Goal: Task Accomplishment & Management: Manage account settings

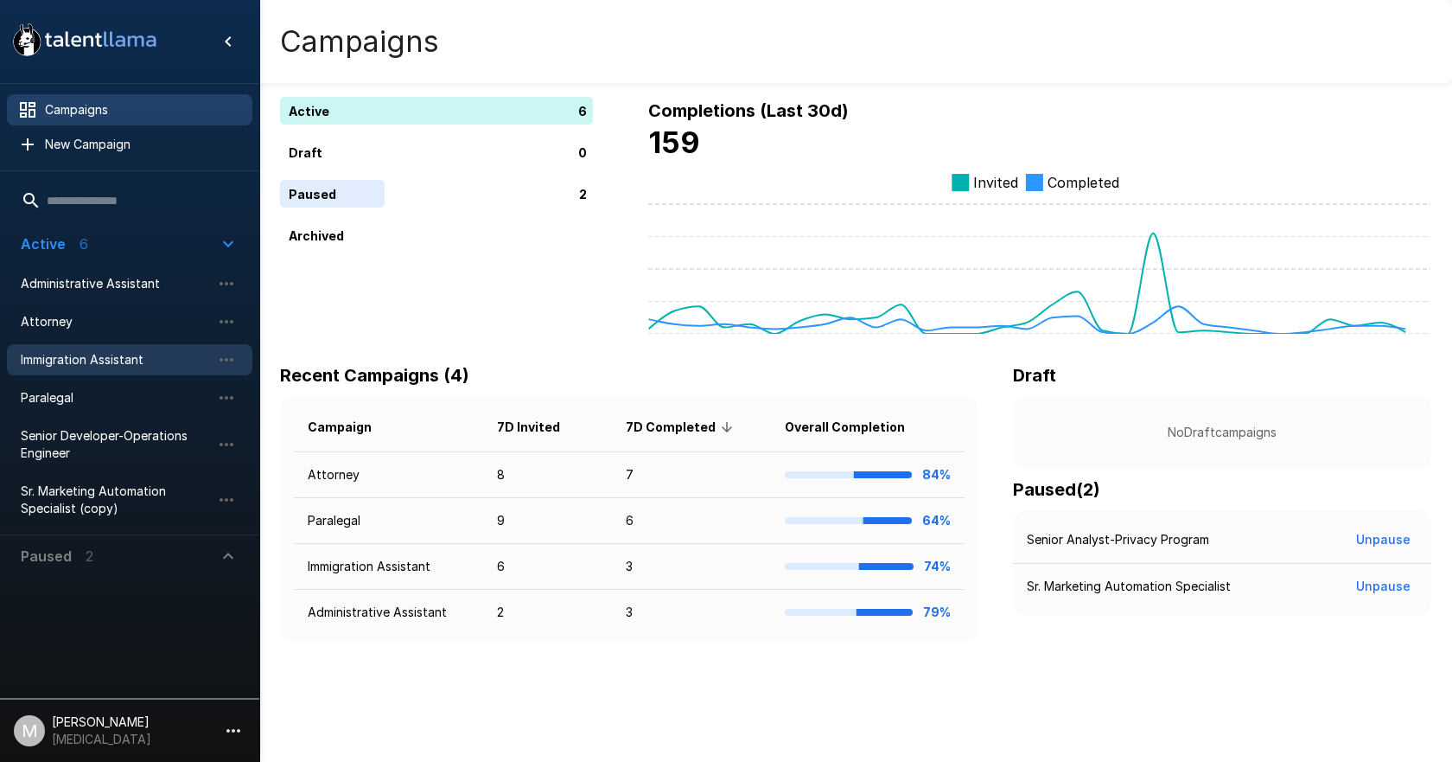
click at [79, 362] on span "Immigration Assistant" at bounding box center [116, 359] width 190 height 17
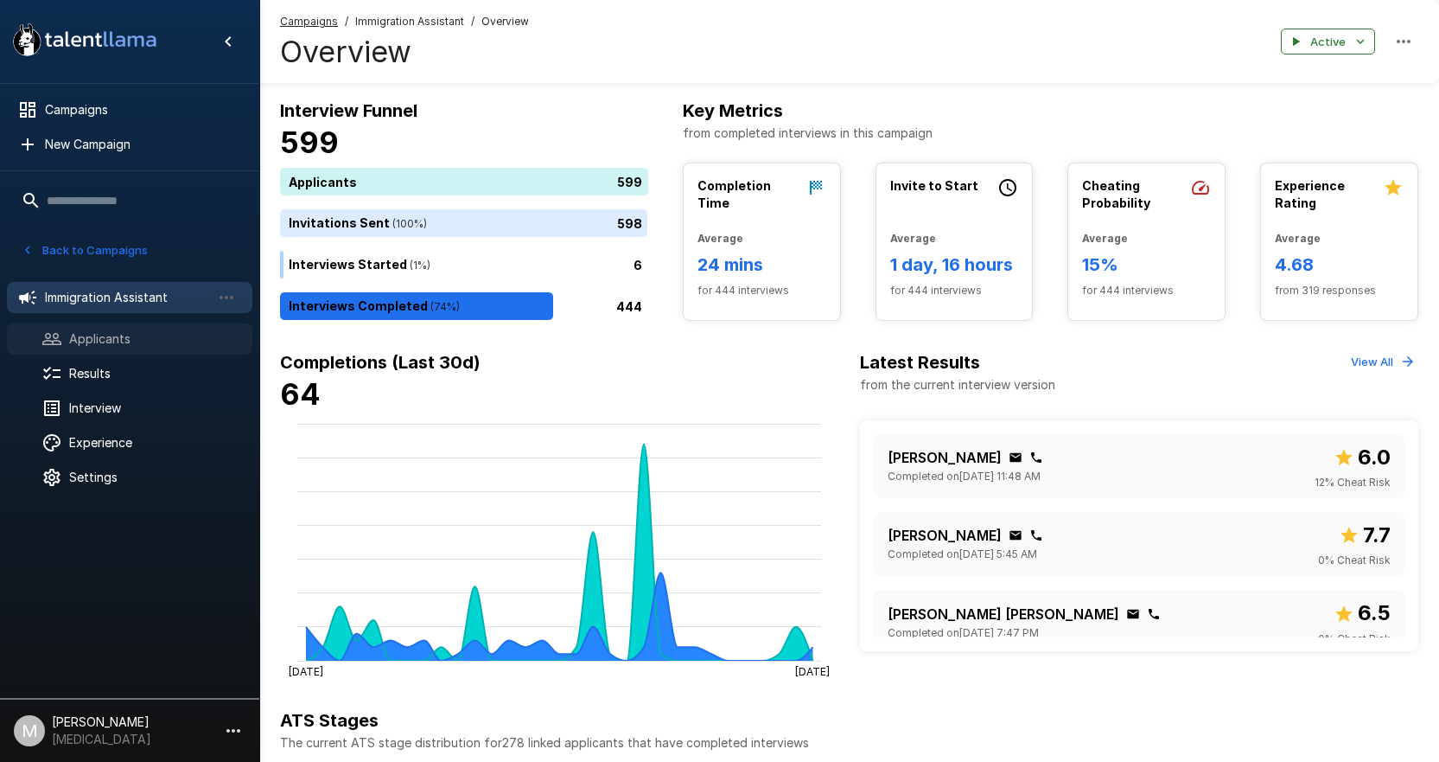
click at [148, 345] on span "Applicants" at bounding box center [153, 338] width 169 height 17
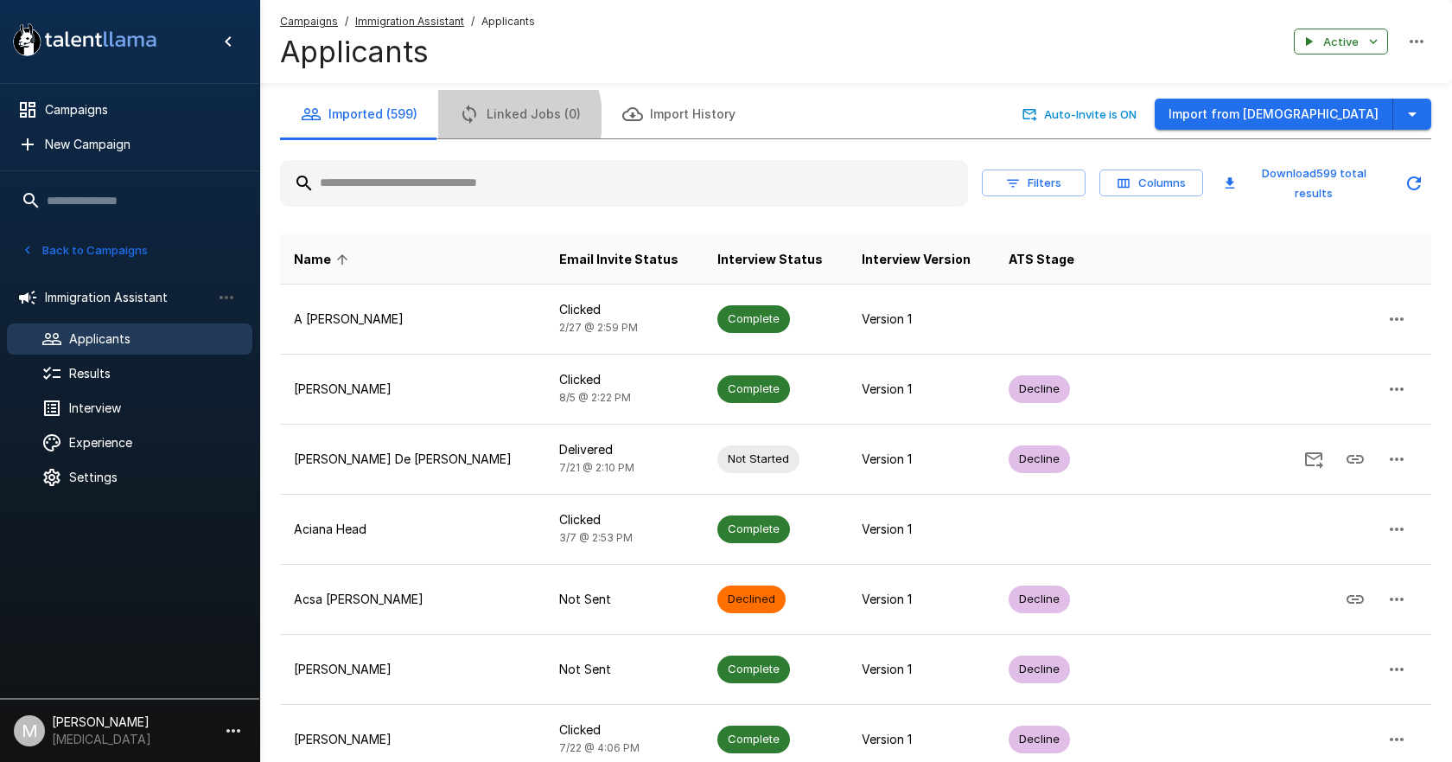
click at [492, 118] on button "Linked Jobs (0)" at bounding box center [519, 114] width 163 height 48
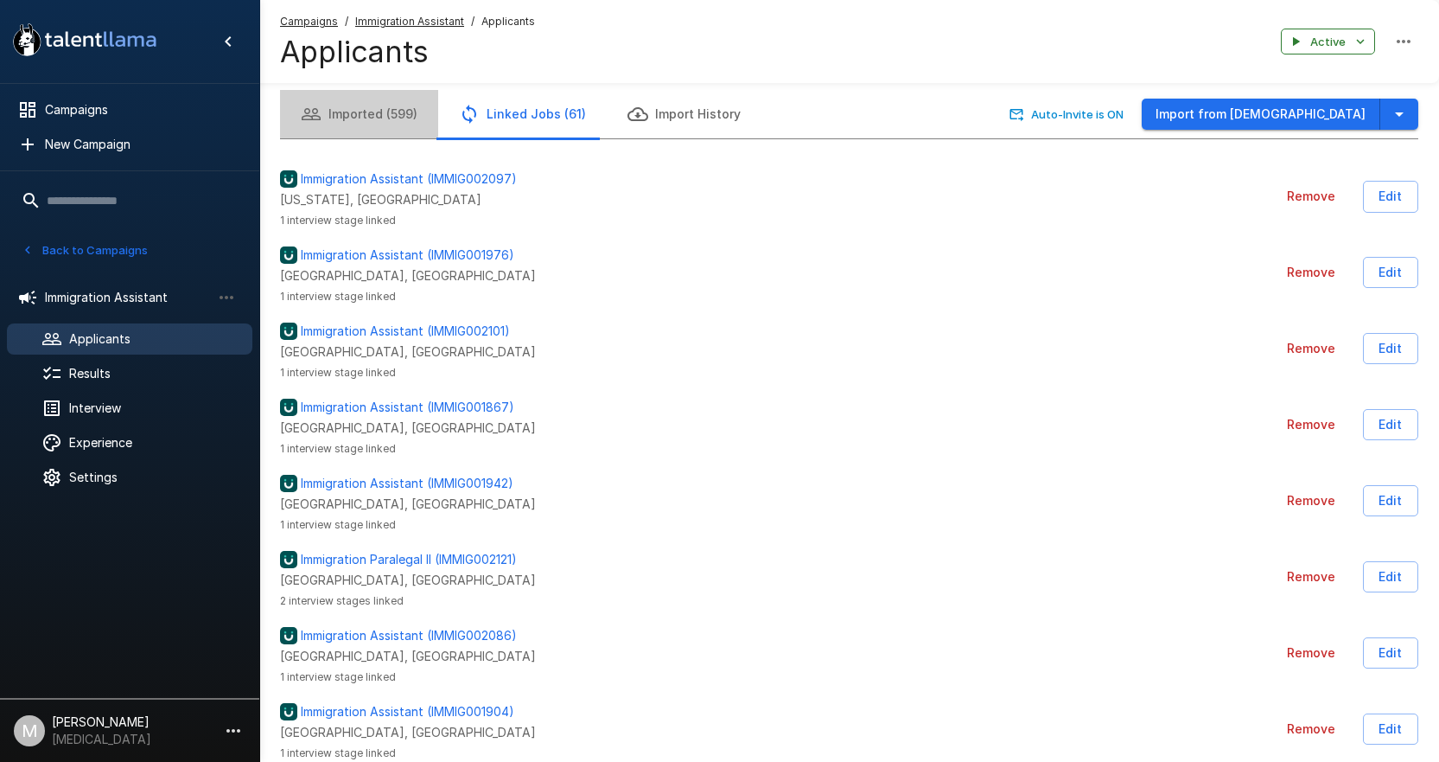
click at [354, 99] on button "Imported (599)" at bounding box center [359, 114] width 158 height 48
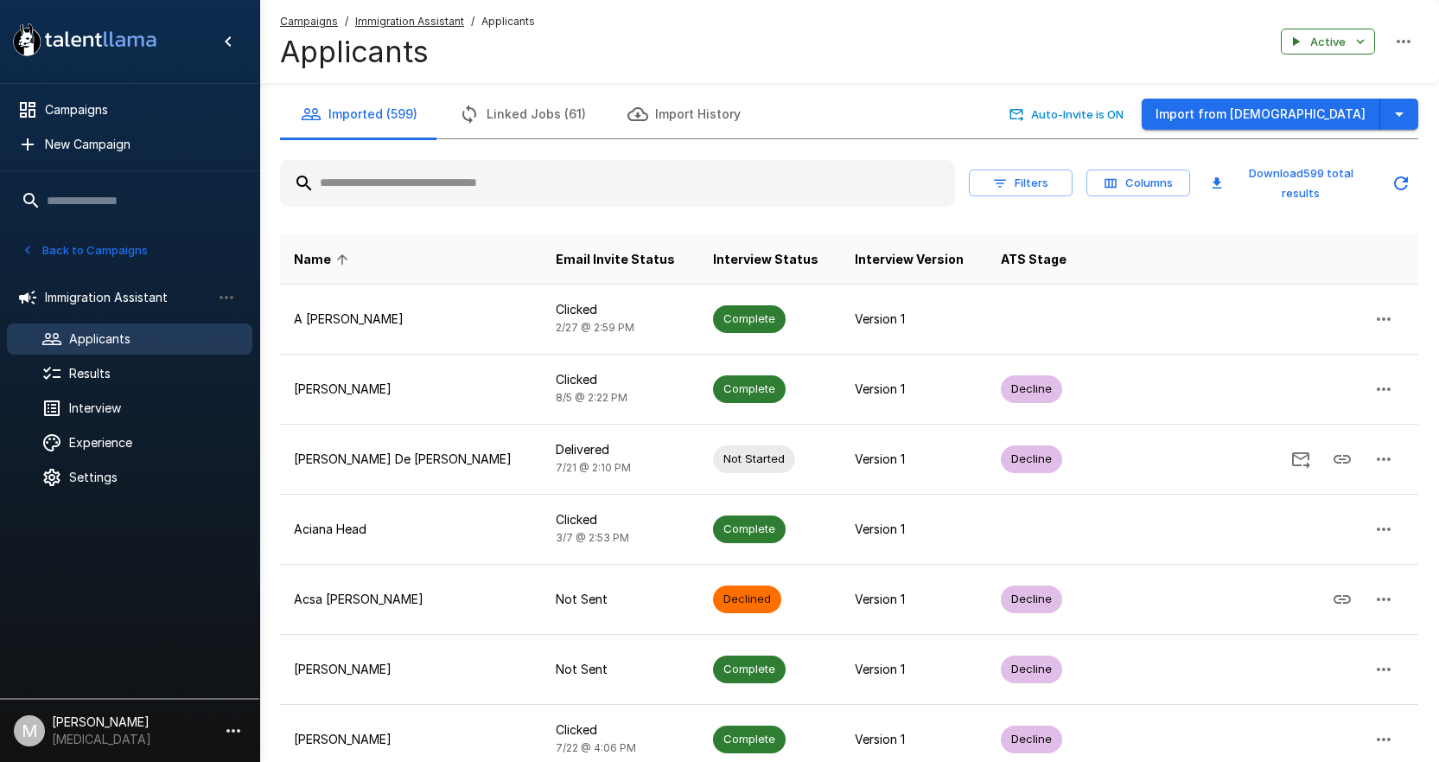
click at [336, 185] on input "text" at bounding box center [617, 183] width 675 height 31
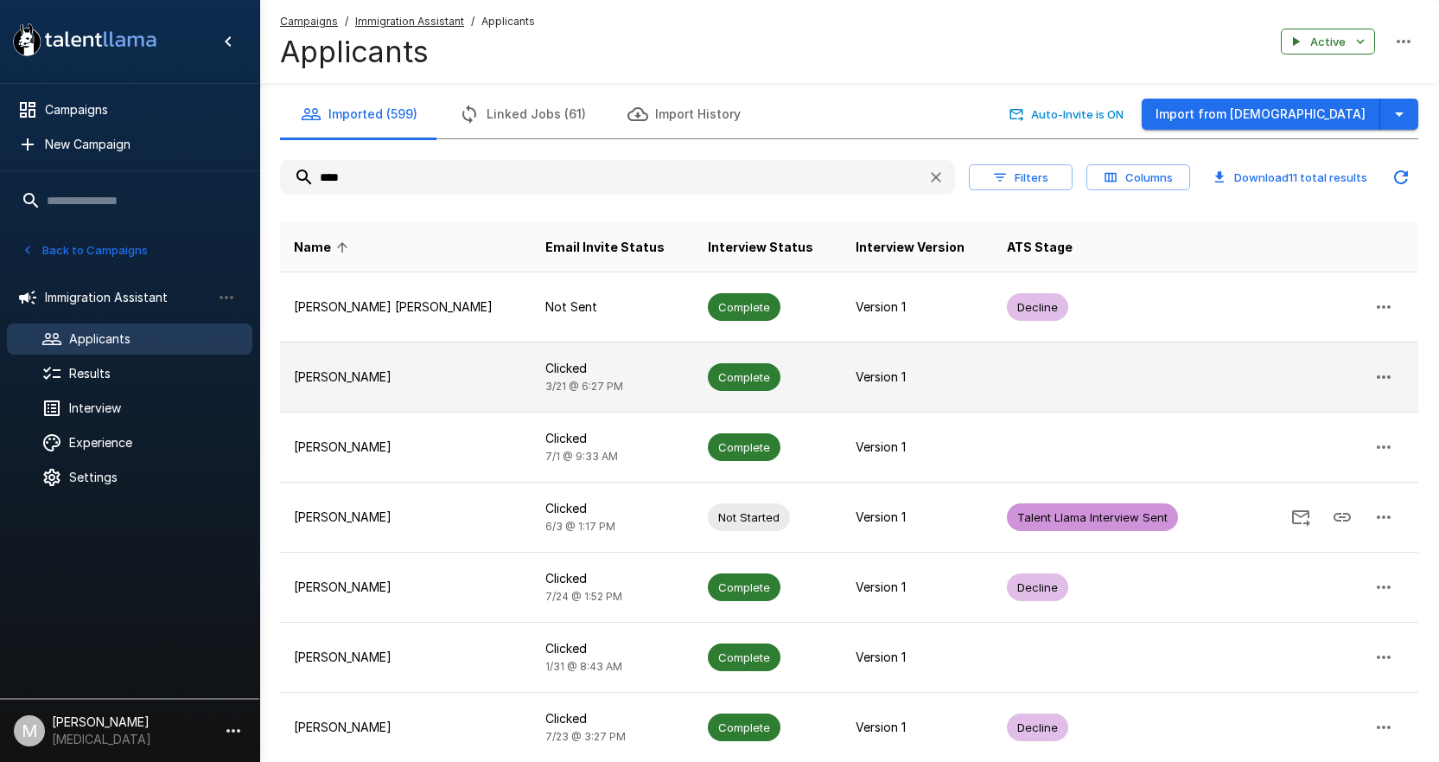
type input "****"
click at [415, 373] on p "[PERSON_NAME]" at bounding box center [406, 376] width 224 height 17
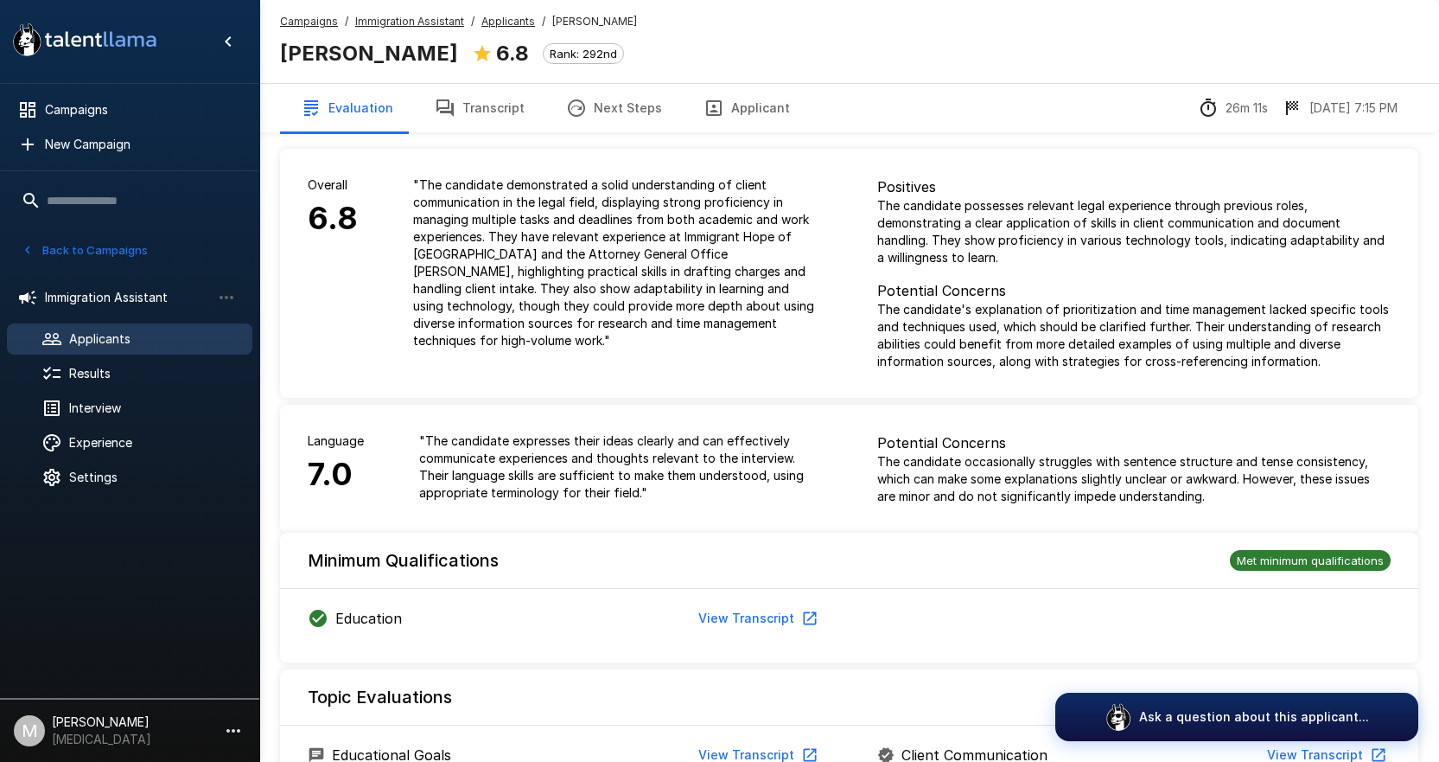
click at [523, 93] on button "Transcript" at bounding box center [479, 108] width 131 height 48
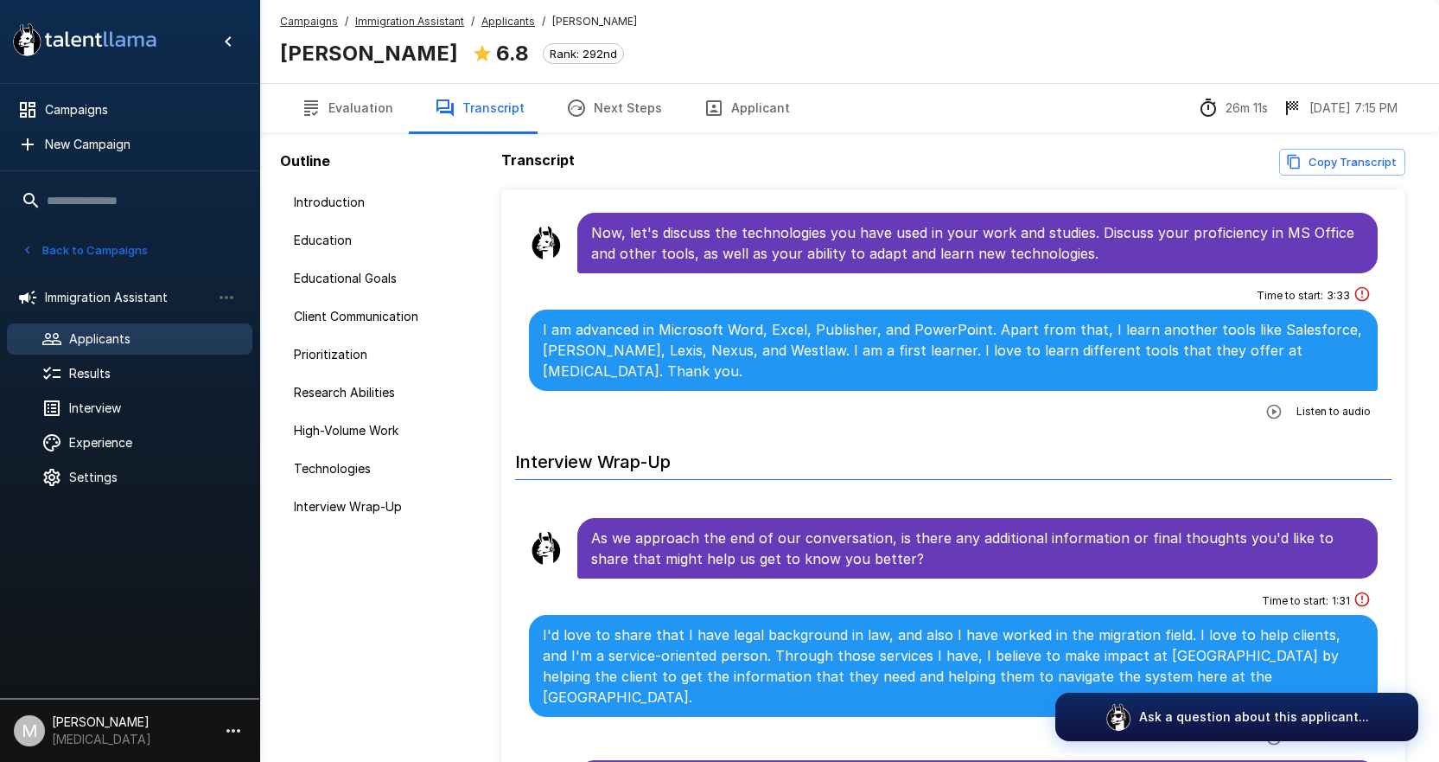
scroll to position [90, 0]
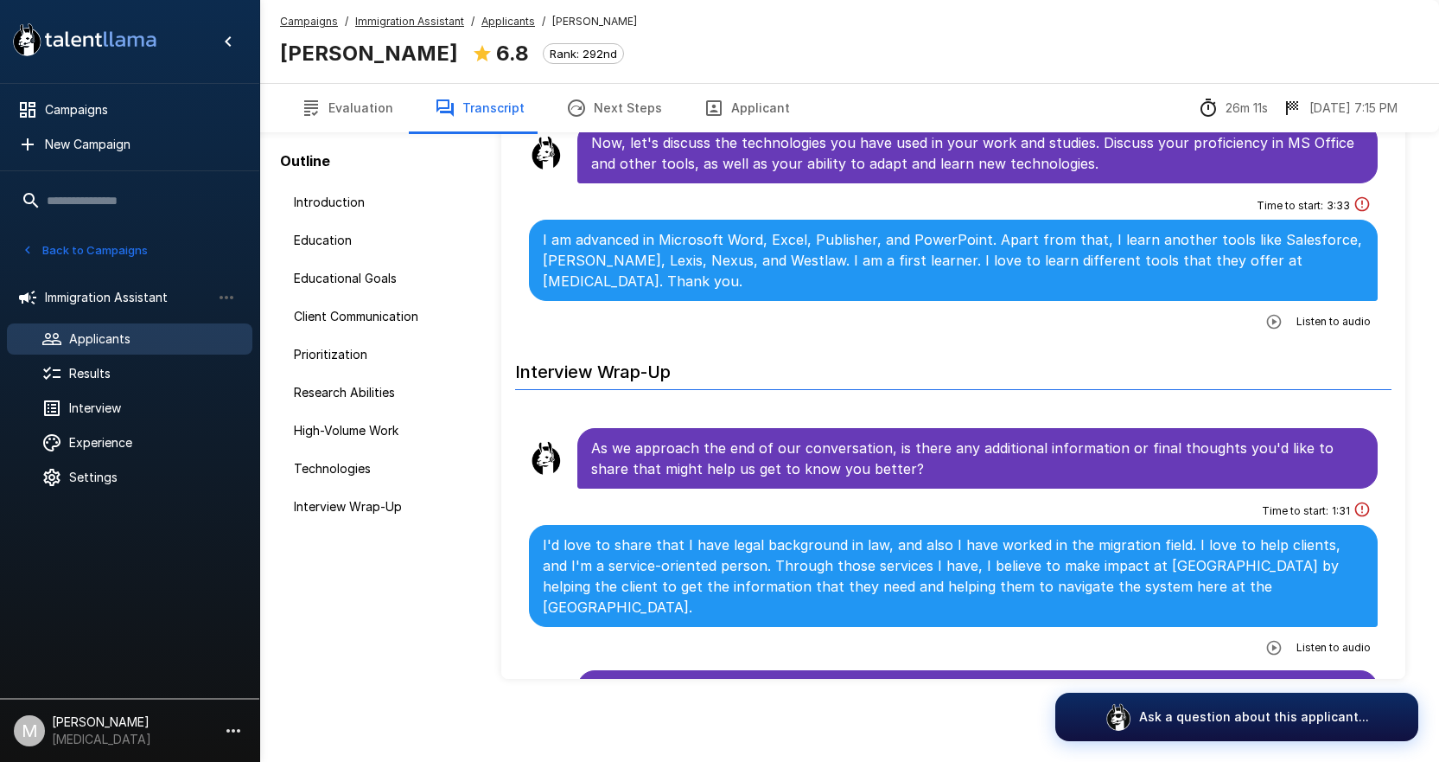
click at [614, 112] on button "Next Steps" at bounding box center [614, 108] width 137 height 48
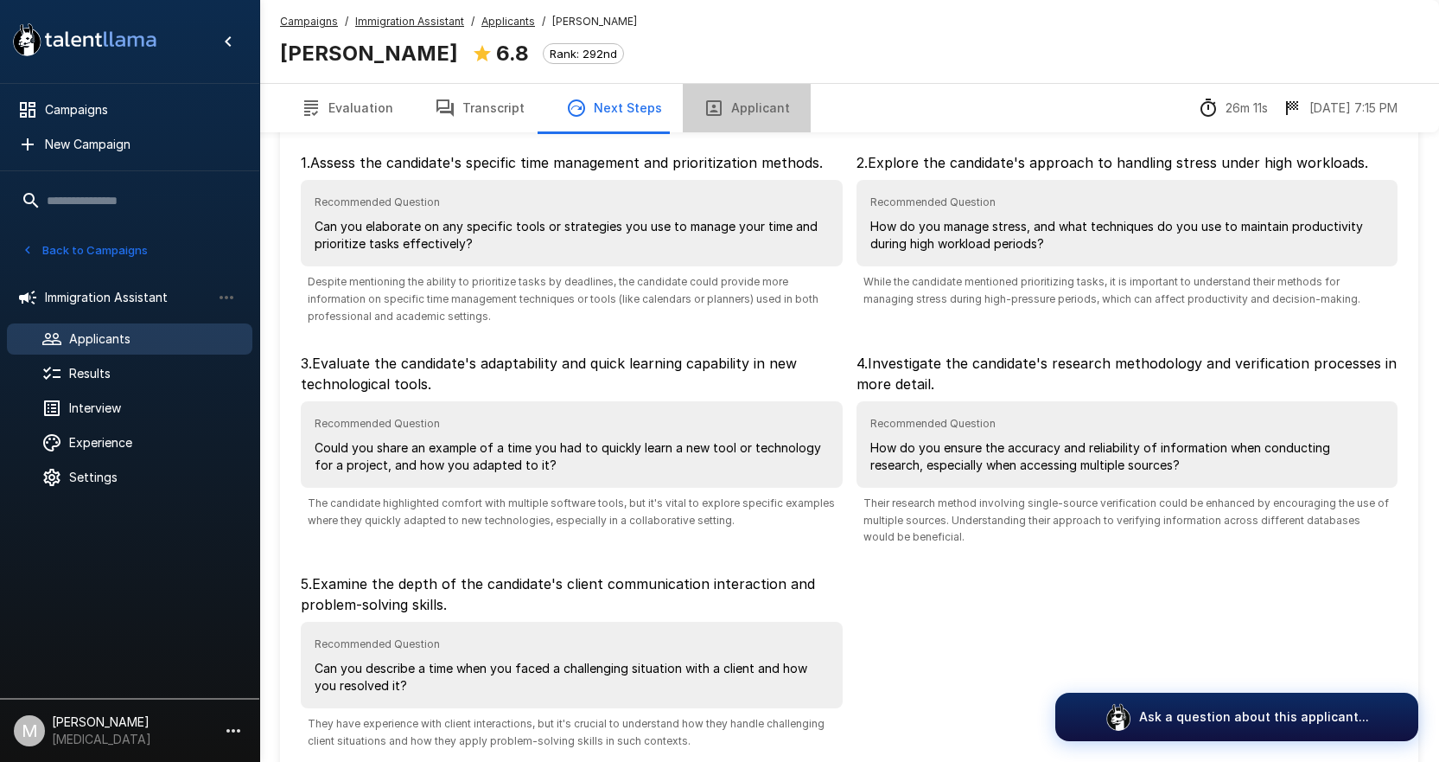
click at [779, 94] on button "Applicant" at bounding box center [747, 108] width 128 height 48
